Goal: Find specific page/section: Find specific page/section

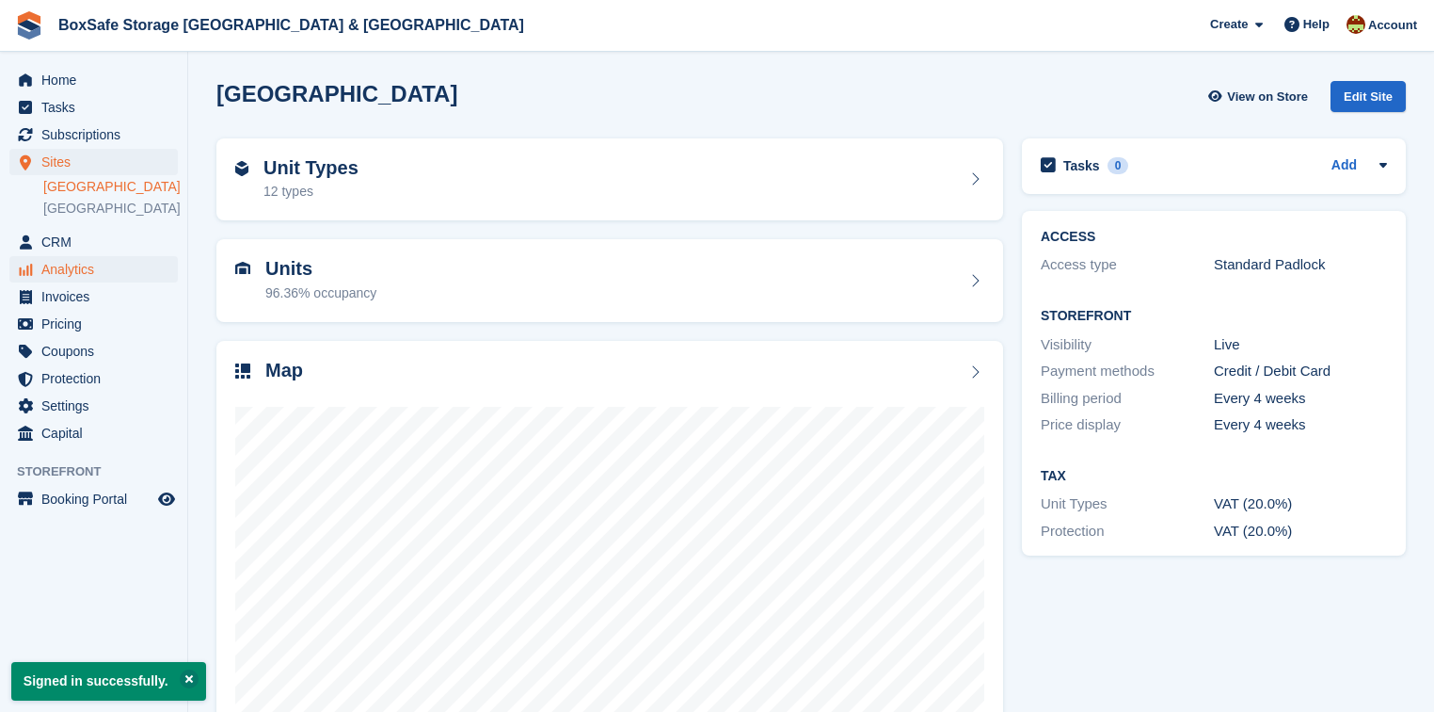
scroll to position [75, 0]
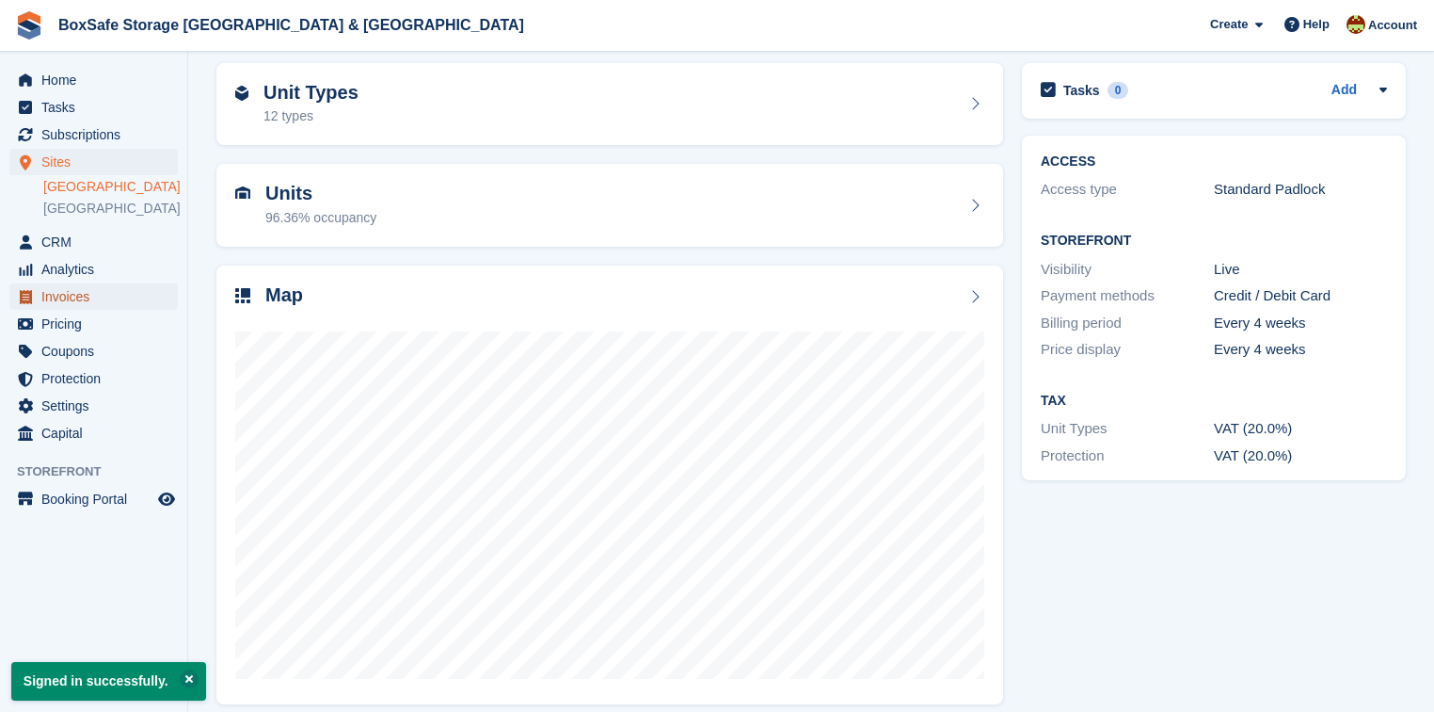
click at [81, 293] on span "Invoices" at bounding box center [97, 296] width 113 height 26
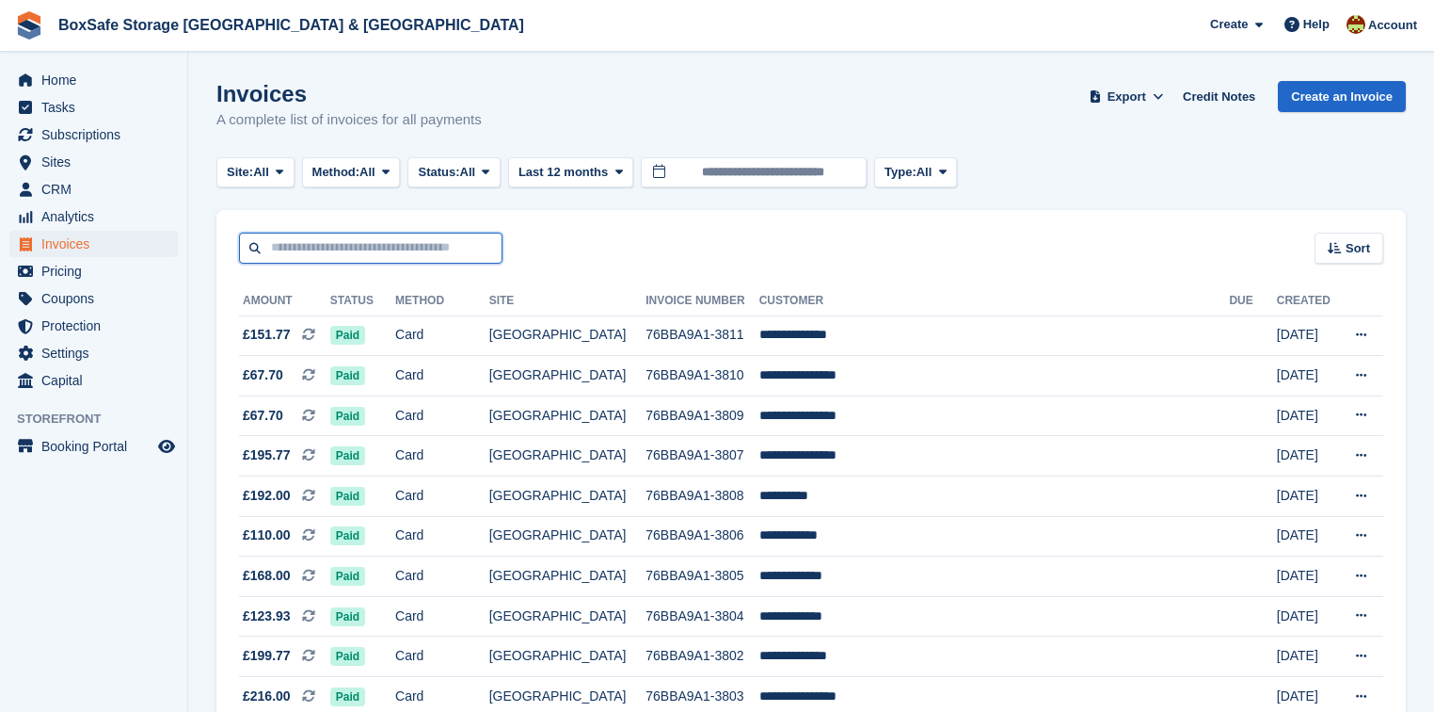
click at [392, 245] on input "text" at bounding box center [371, 247] width 264 height 31
type input "****"
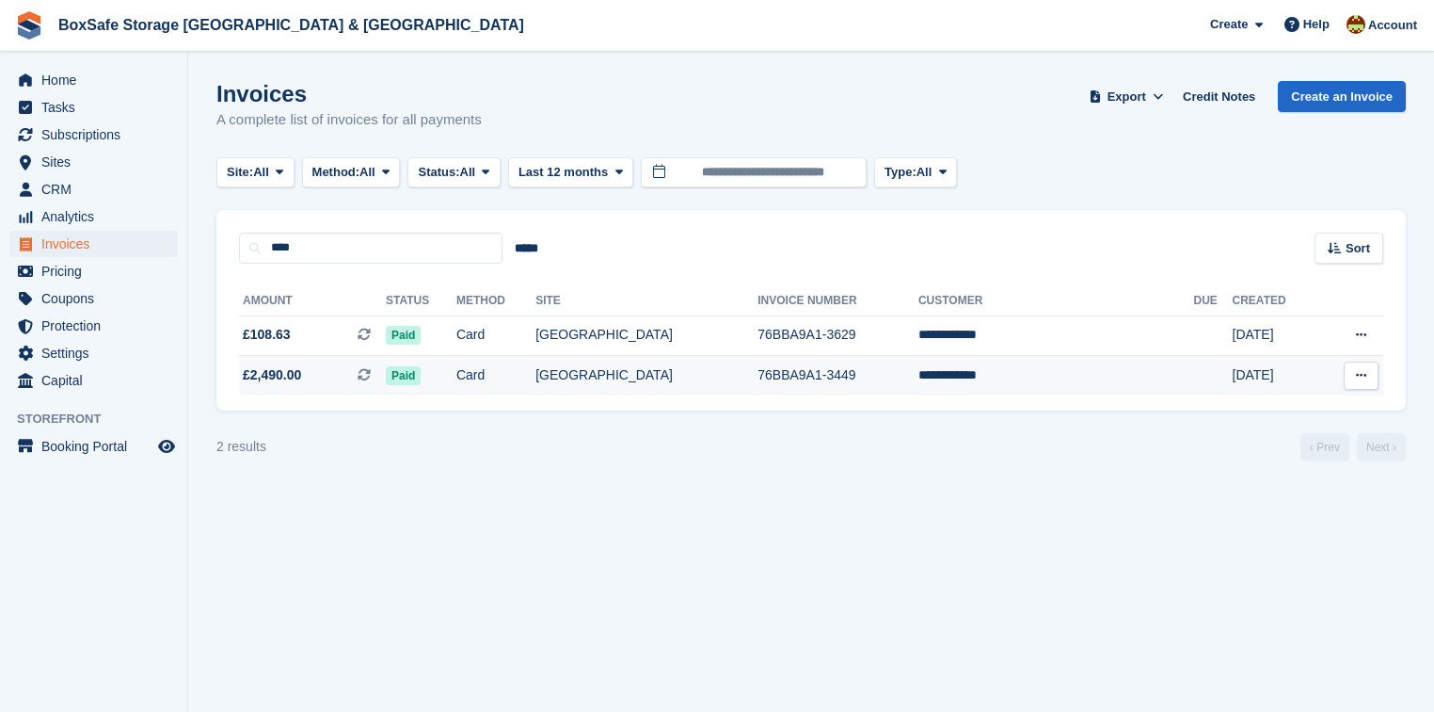
click at [280, 374] on span "£2,490.00" at bounding box center [272, 375] width 58 height 20
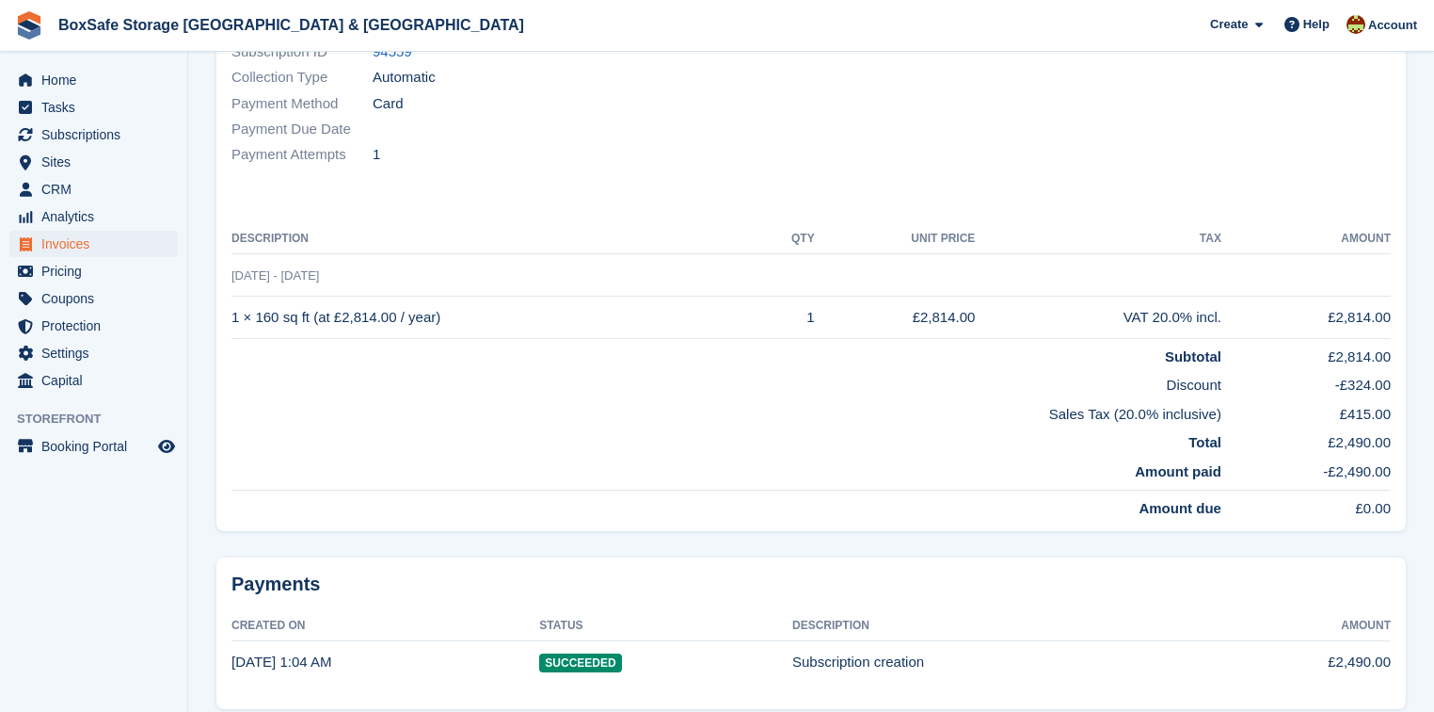
scroll to position [376, 0]
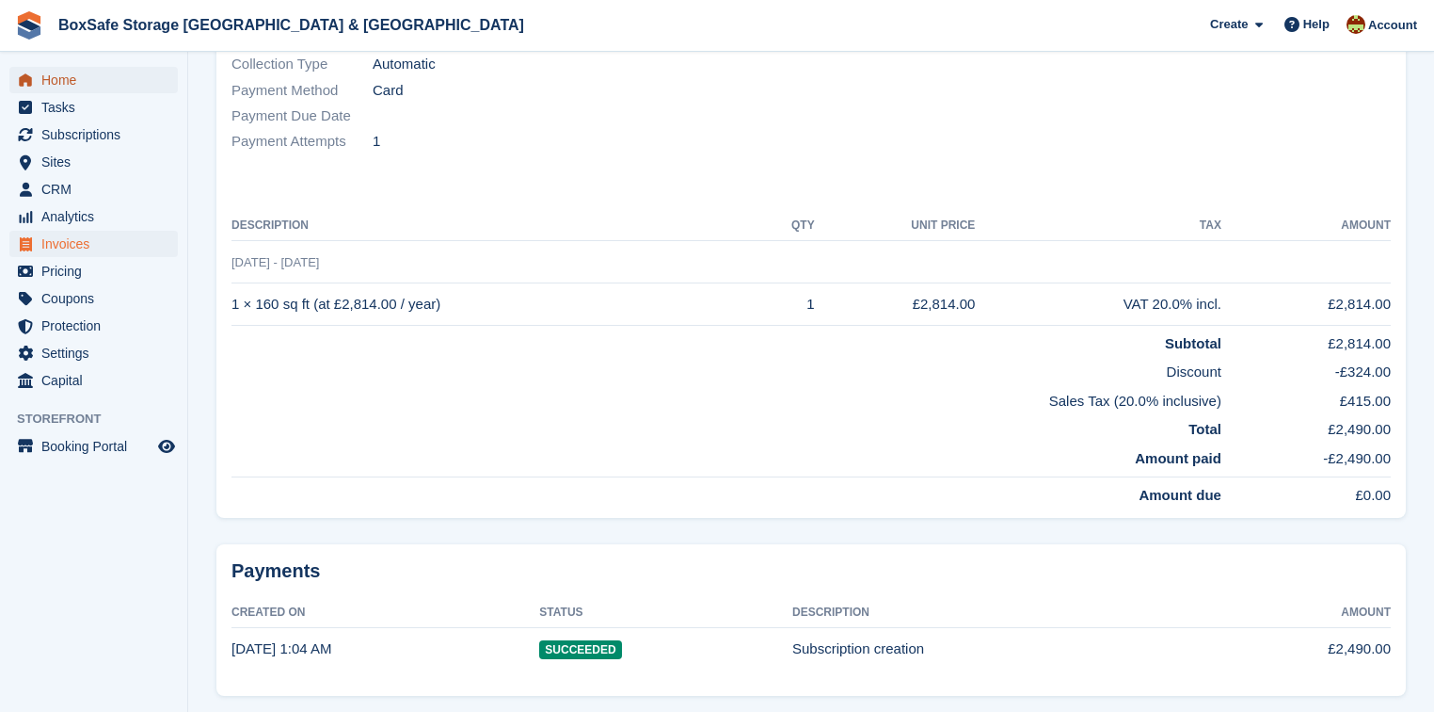
click at [79, 88] on span "Home" at bounding box center [97, 80] width 113 height 26
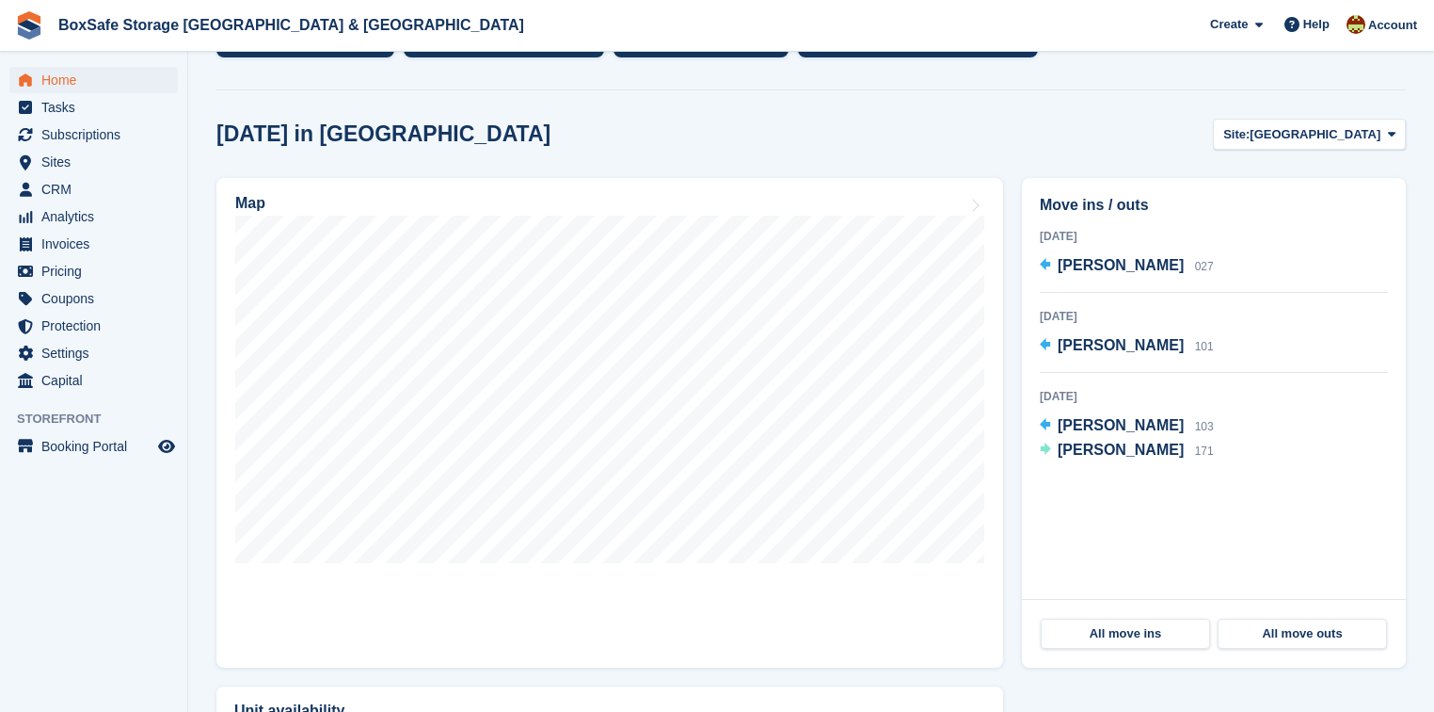
scroll to position [452, 0]
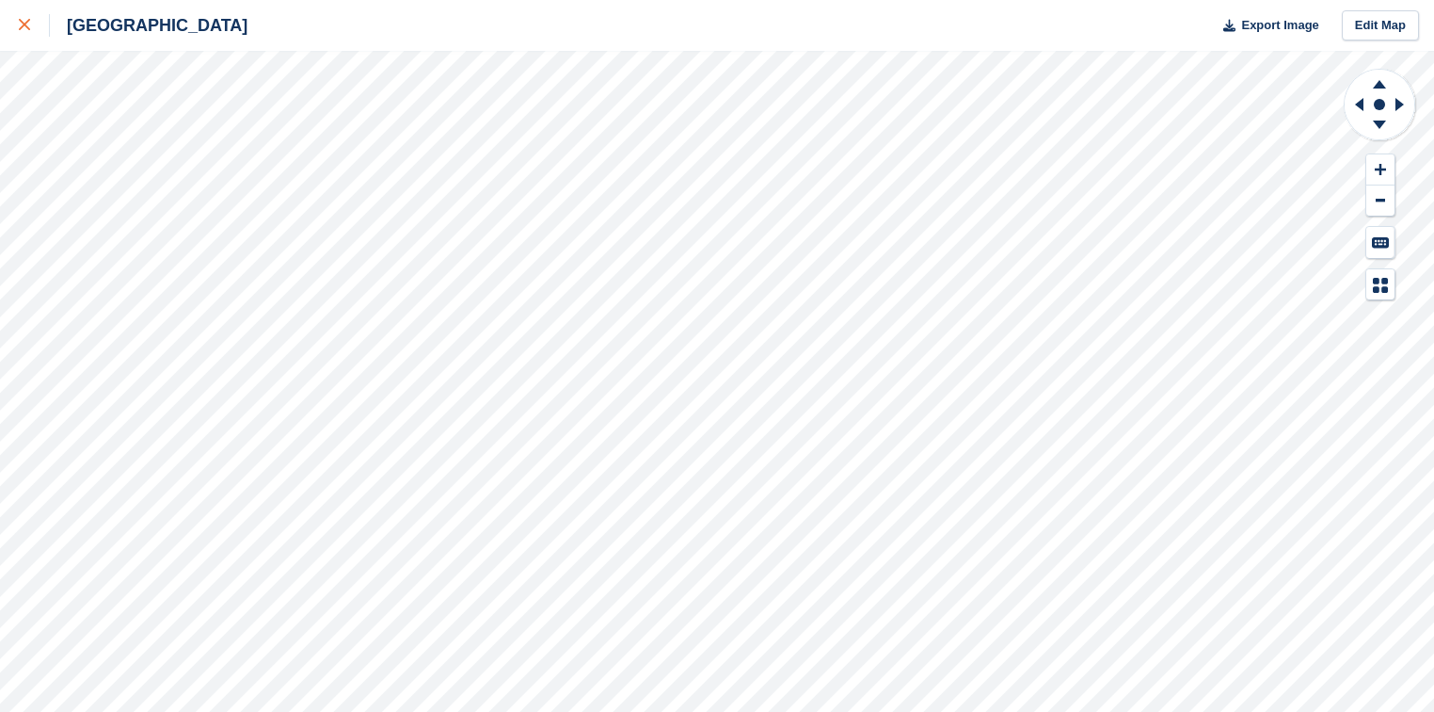
click at [28, 15] on div at bounding box center [34, 25] width 31 height 23
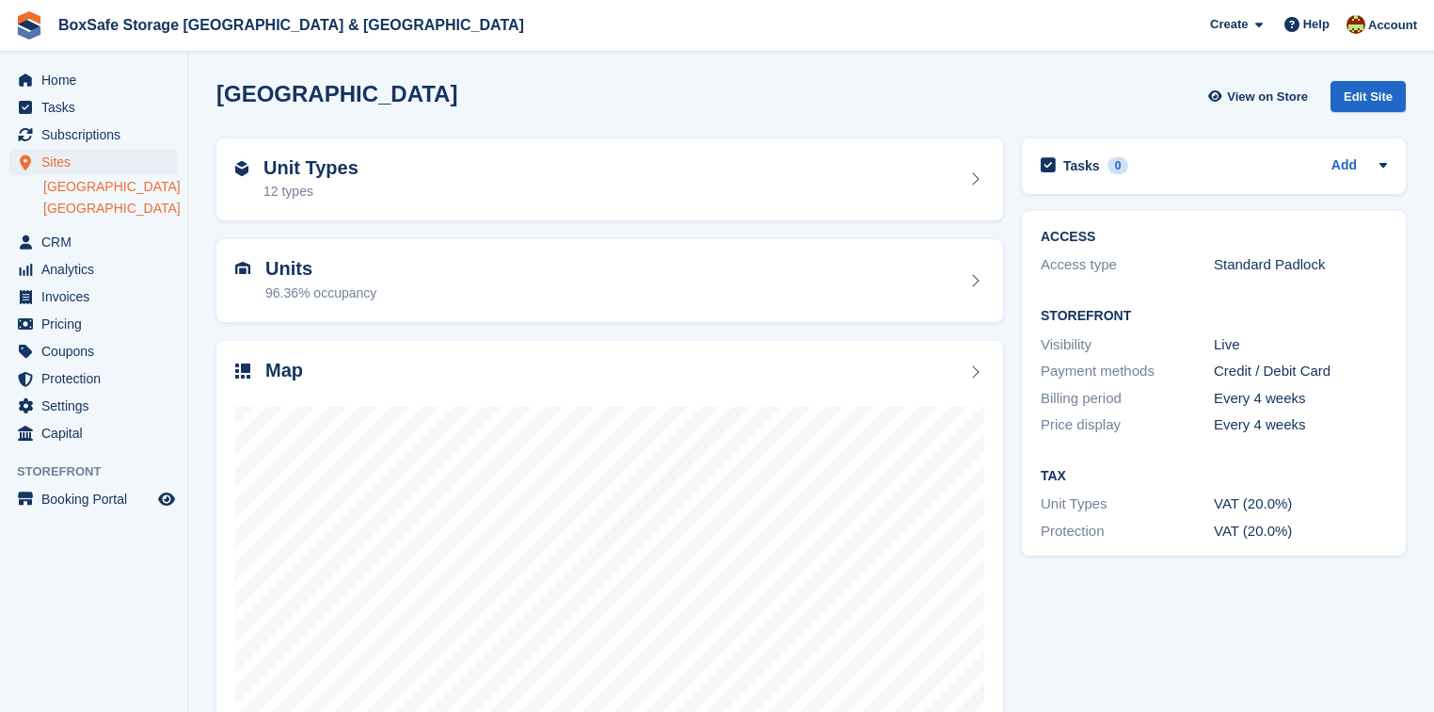
click at [62, 211] on link "[GEOGRAPHIC_DATA]" at bounding box center [110, 209] width 135 height 18
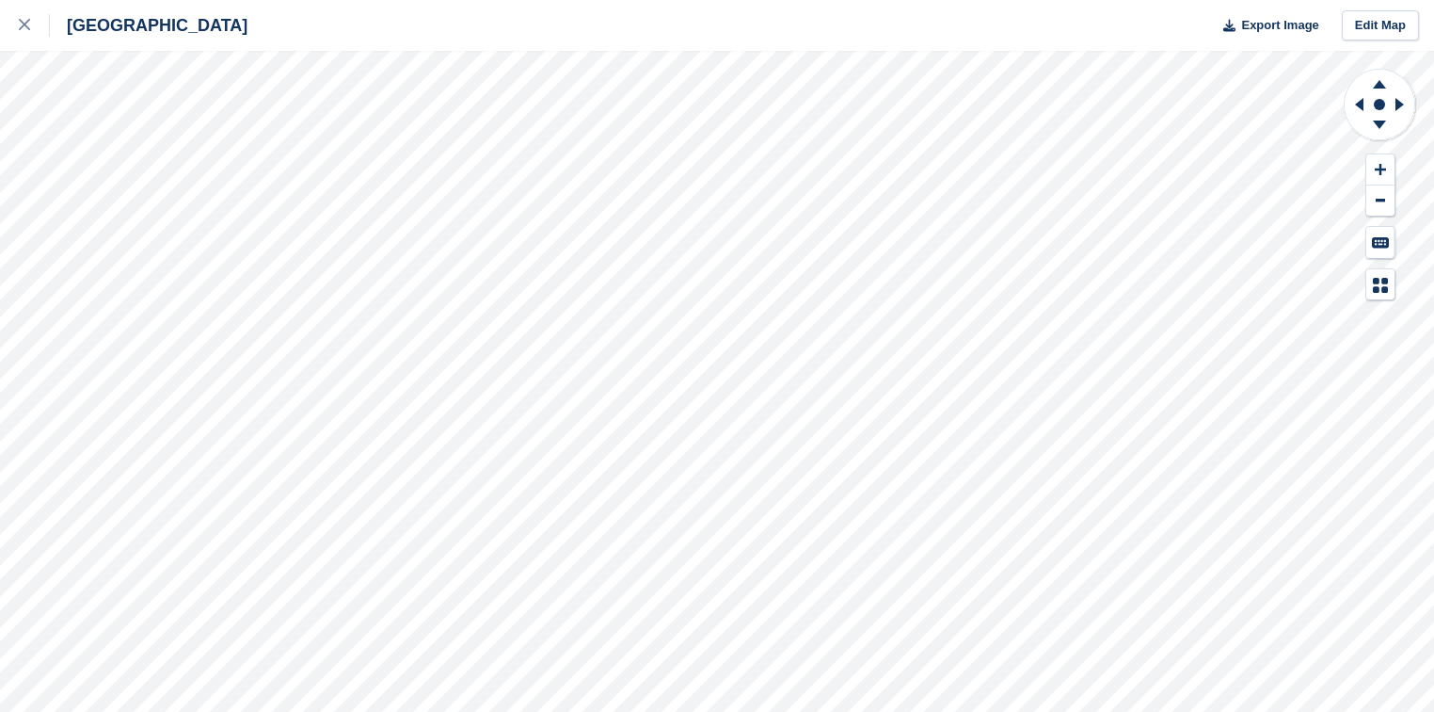
drag, startPoint x: 23, startPoint y: 25, endPoint x: 67, endPoint y: 46, distance: 48.8
click at [23, 25] on icon at bounding box center [24, 24] width 11 height 11
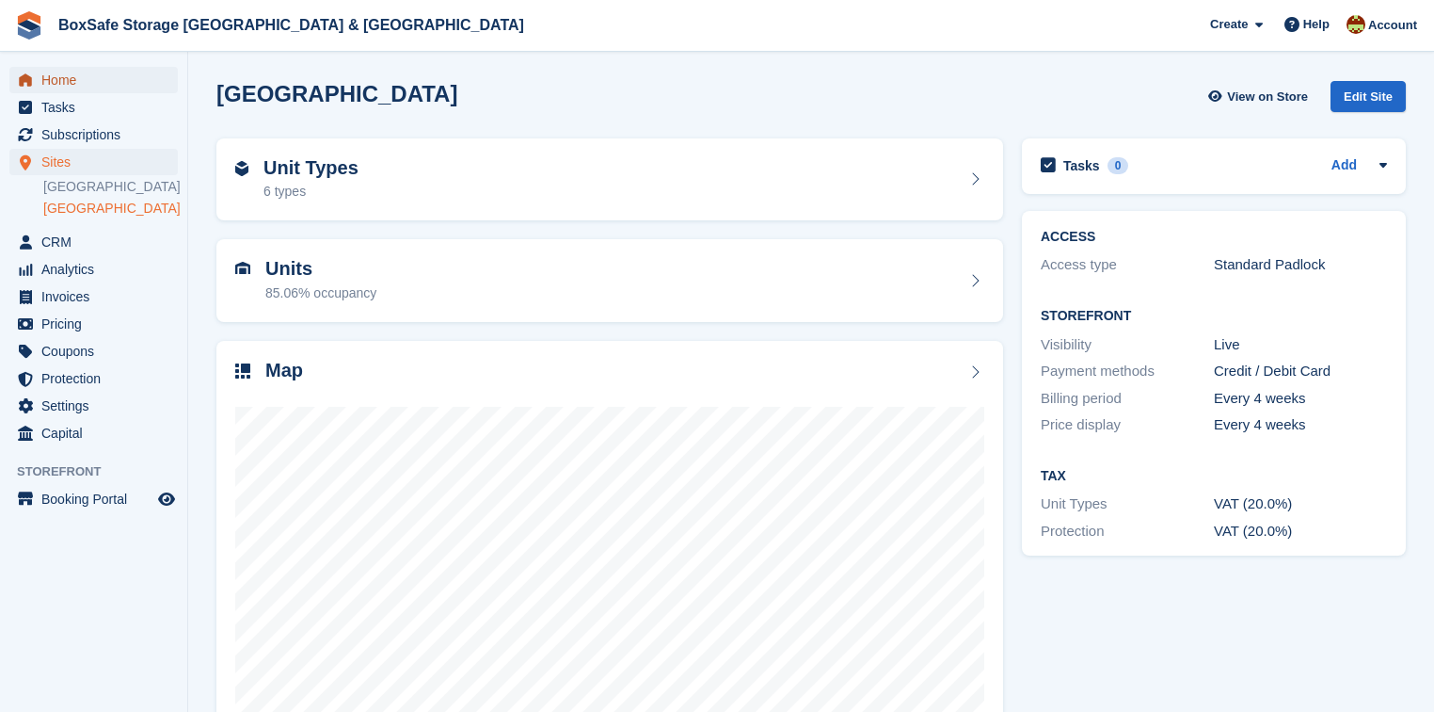
click at [74, 74] on span "Home" at bounding box center [97, 80] width 113 height 26
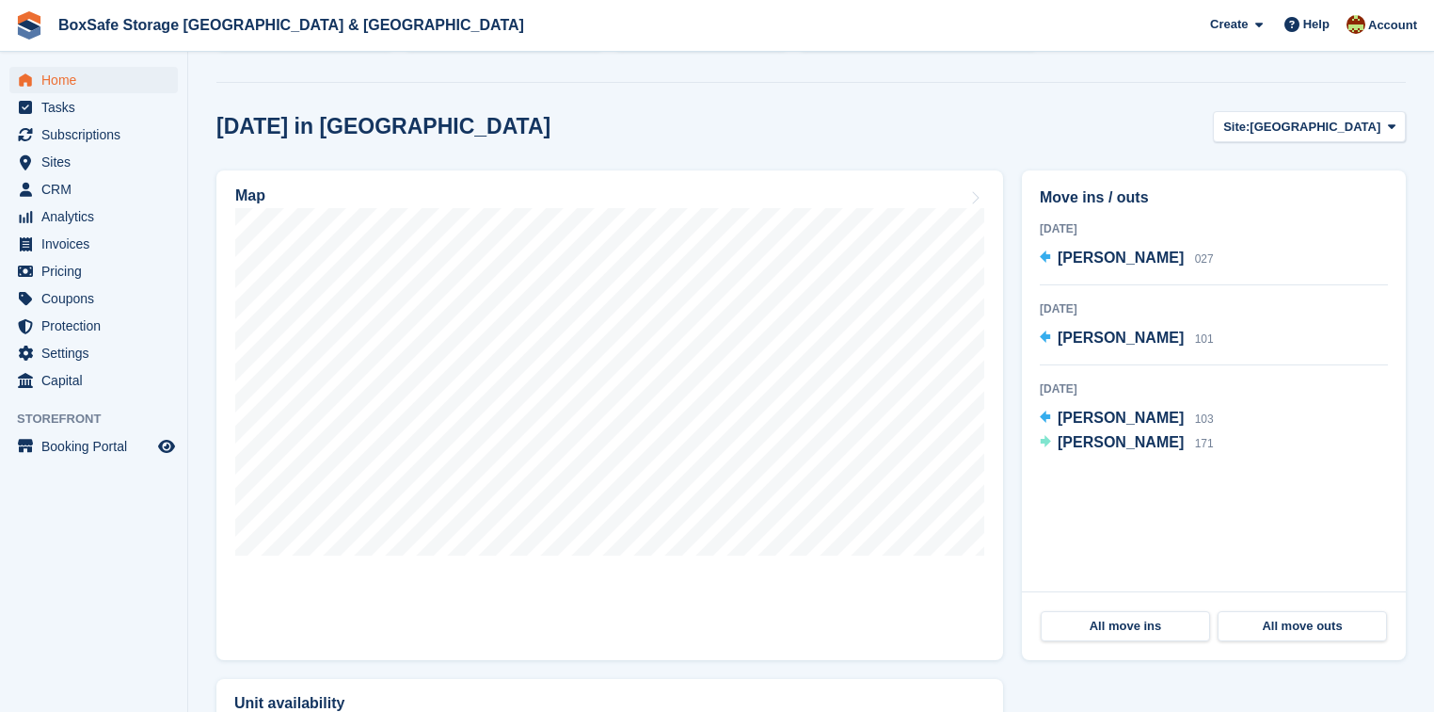
scroll to position [452, 0]
